Goal: Task Accomplishment & Management: Use online tool/utility

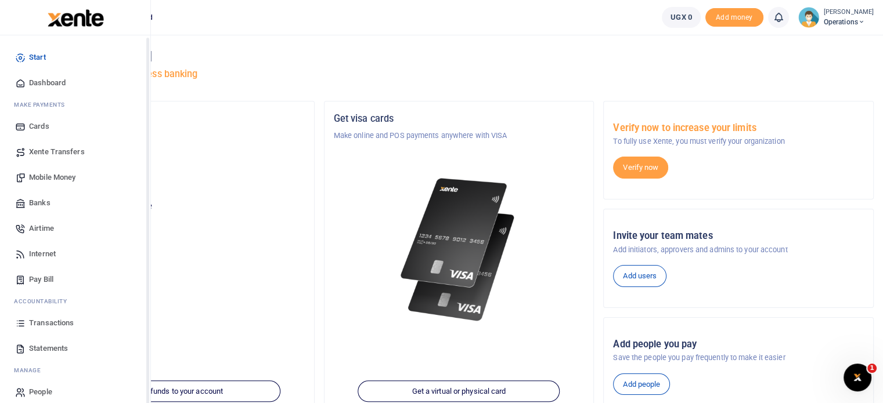
scroll to position [10, 0]
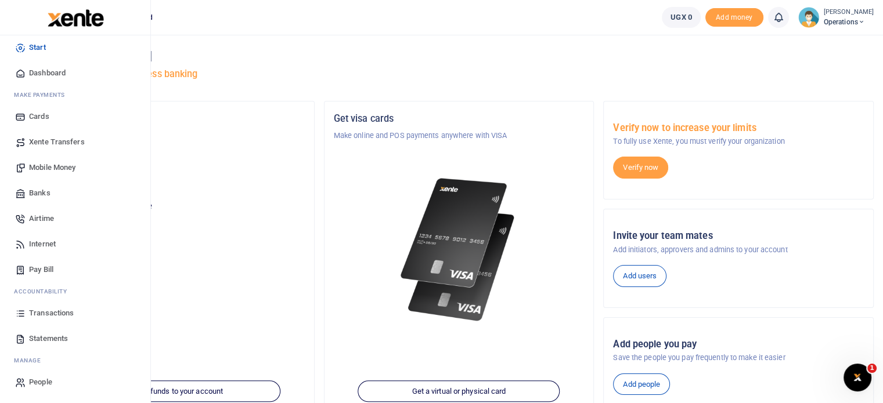
click at [38, 265] on span "Pay Bill" at bounding box center [41, 270] width 24 height 12
